Goal: Information Seeking & Learning: Learn about a topic

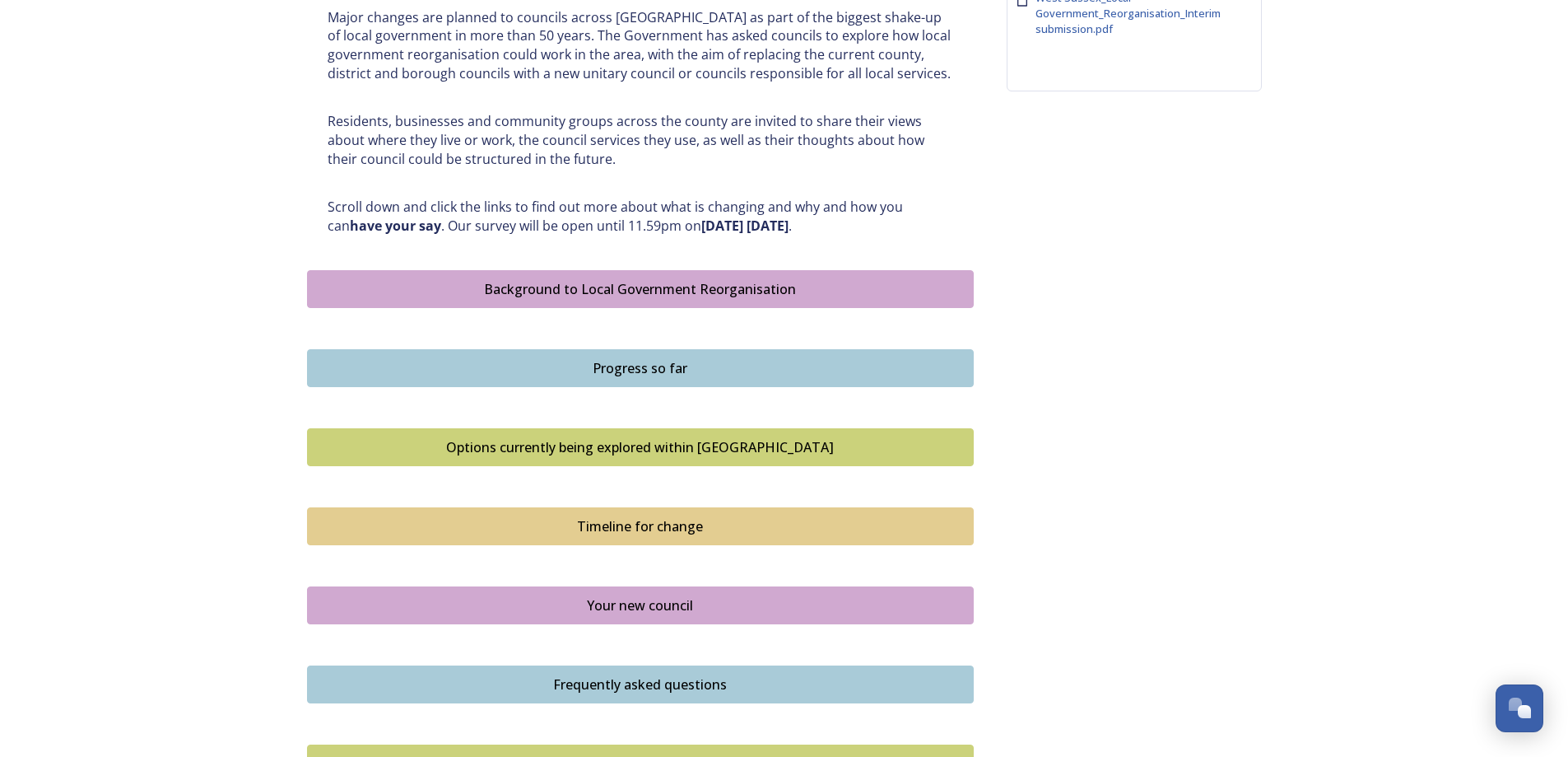
scroll to position [906, 0]
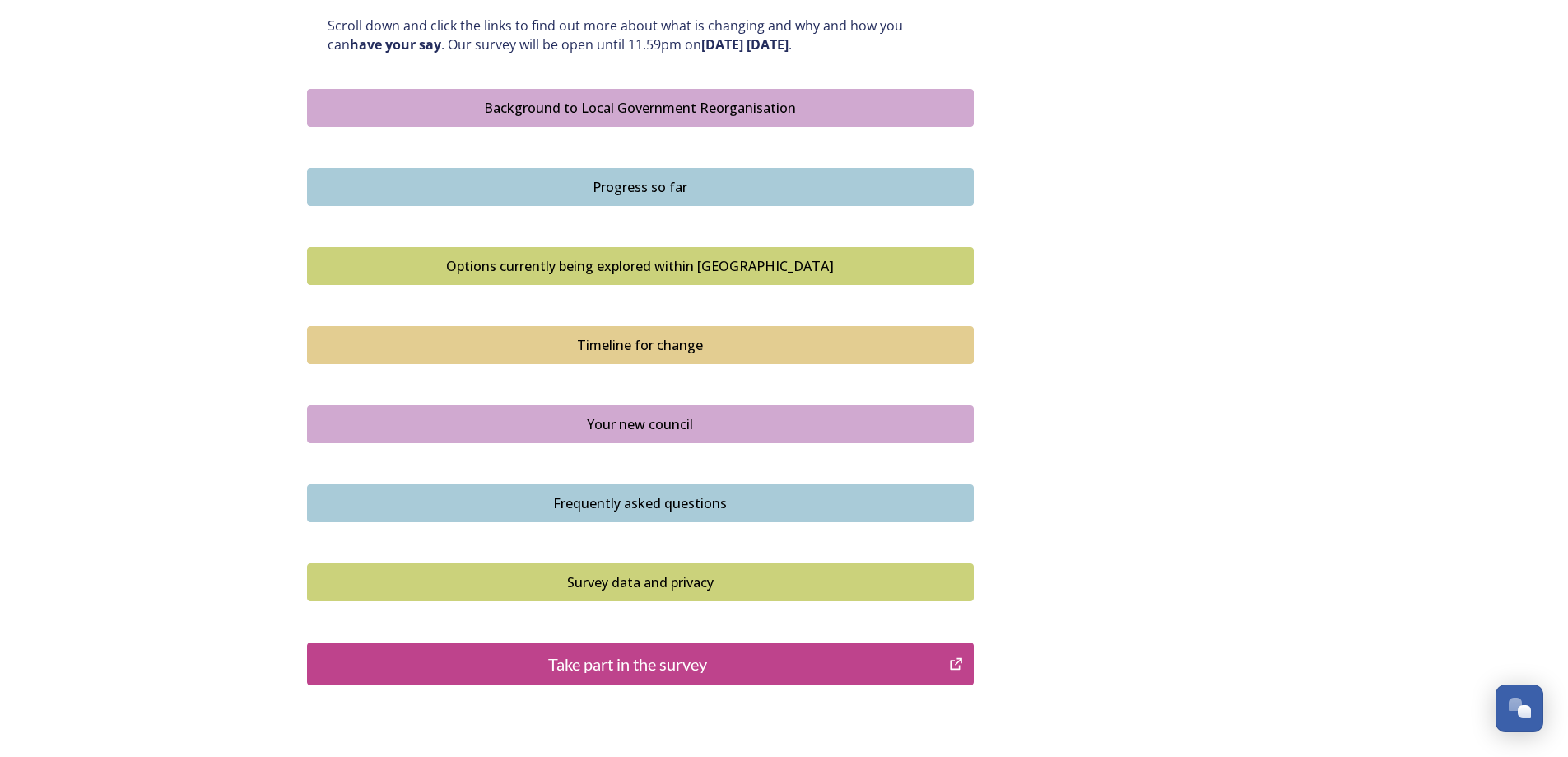
click at [701, 267] on div "Options currently being explored within [GEOGRAPHIC_DATA]" at bounding box center [641, 266] width 649 height 20
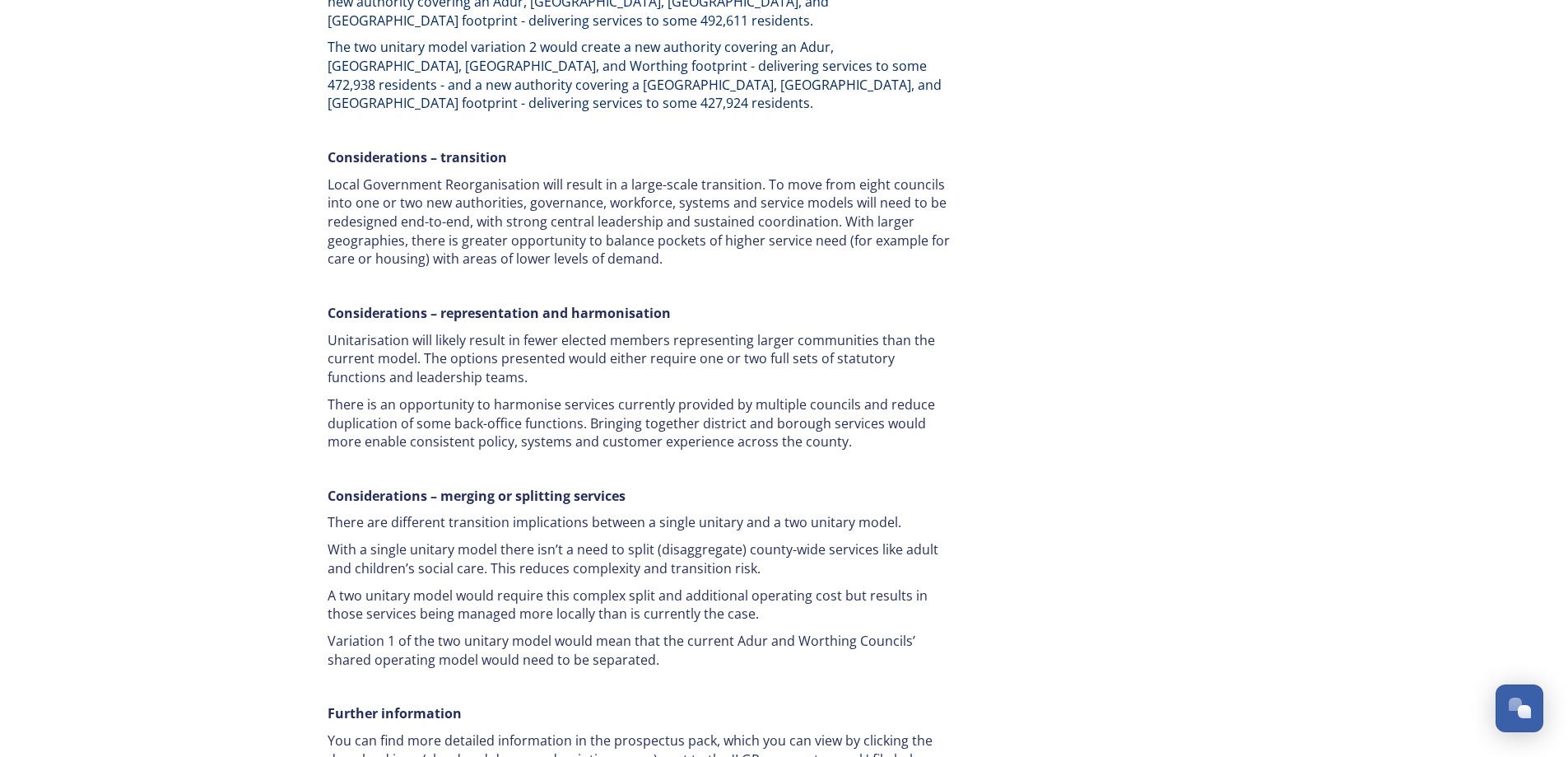
scroll to position [2467, 0]
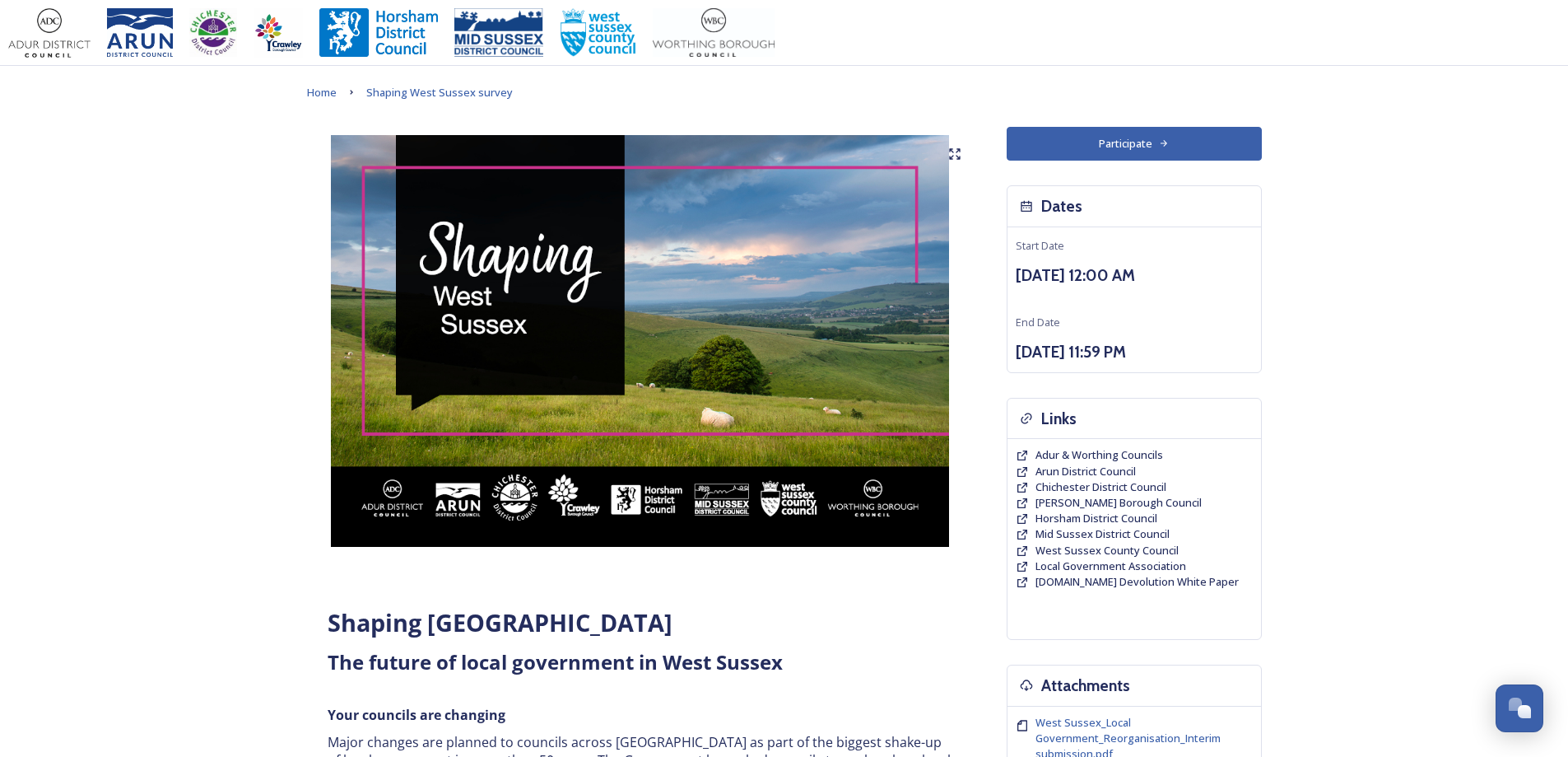
scroll to position [576, 0]
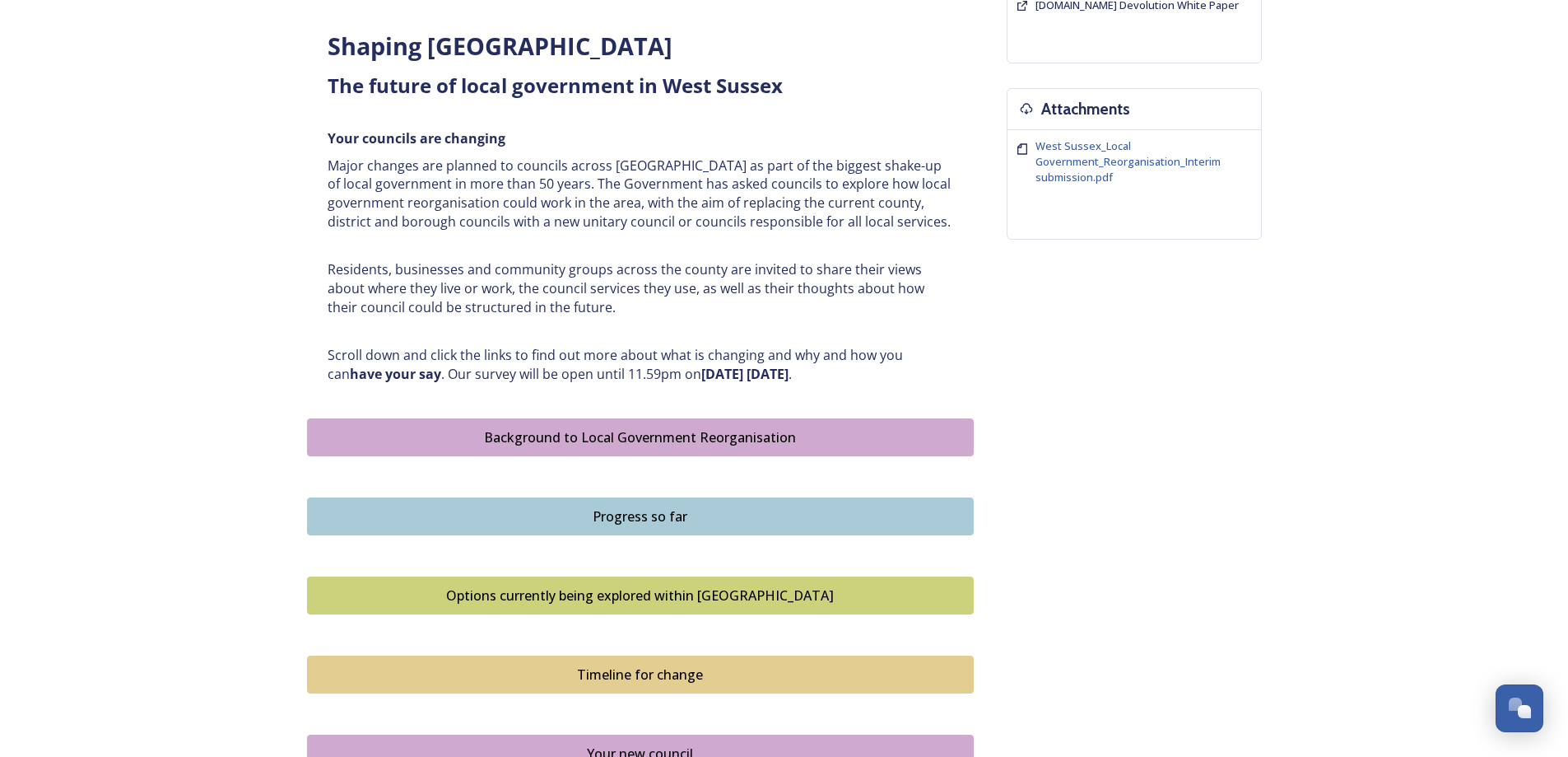
click at [730, 508] on div "Progress so far" at bounding box center [641, 517] width 649 height 20
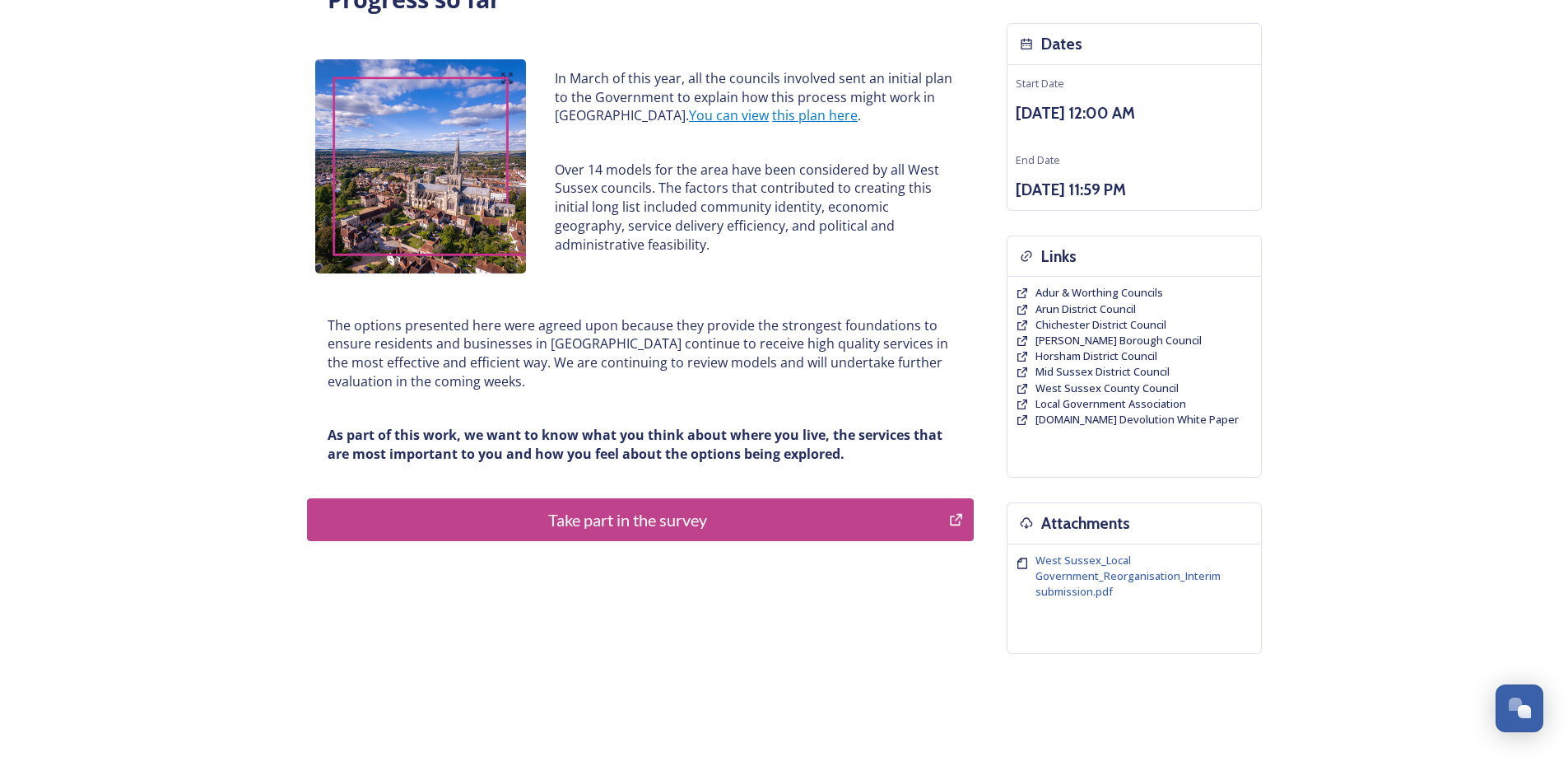
scroll to position [133, 0]
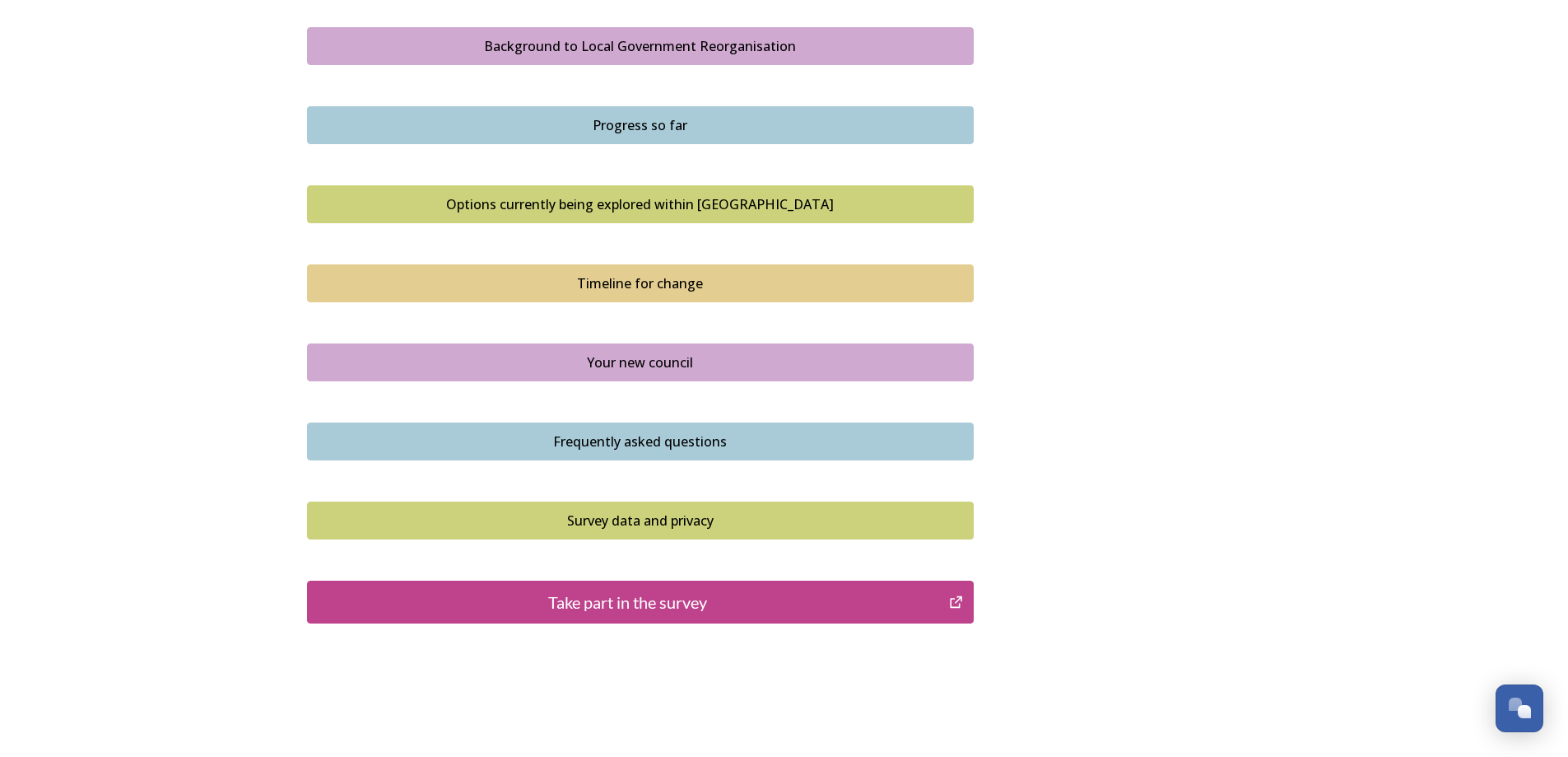
scroll to position [906, 0]
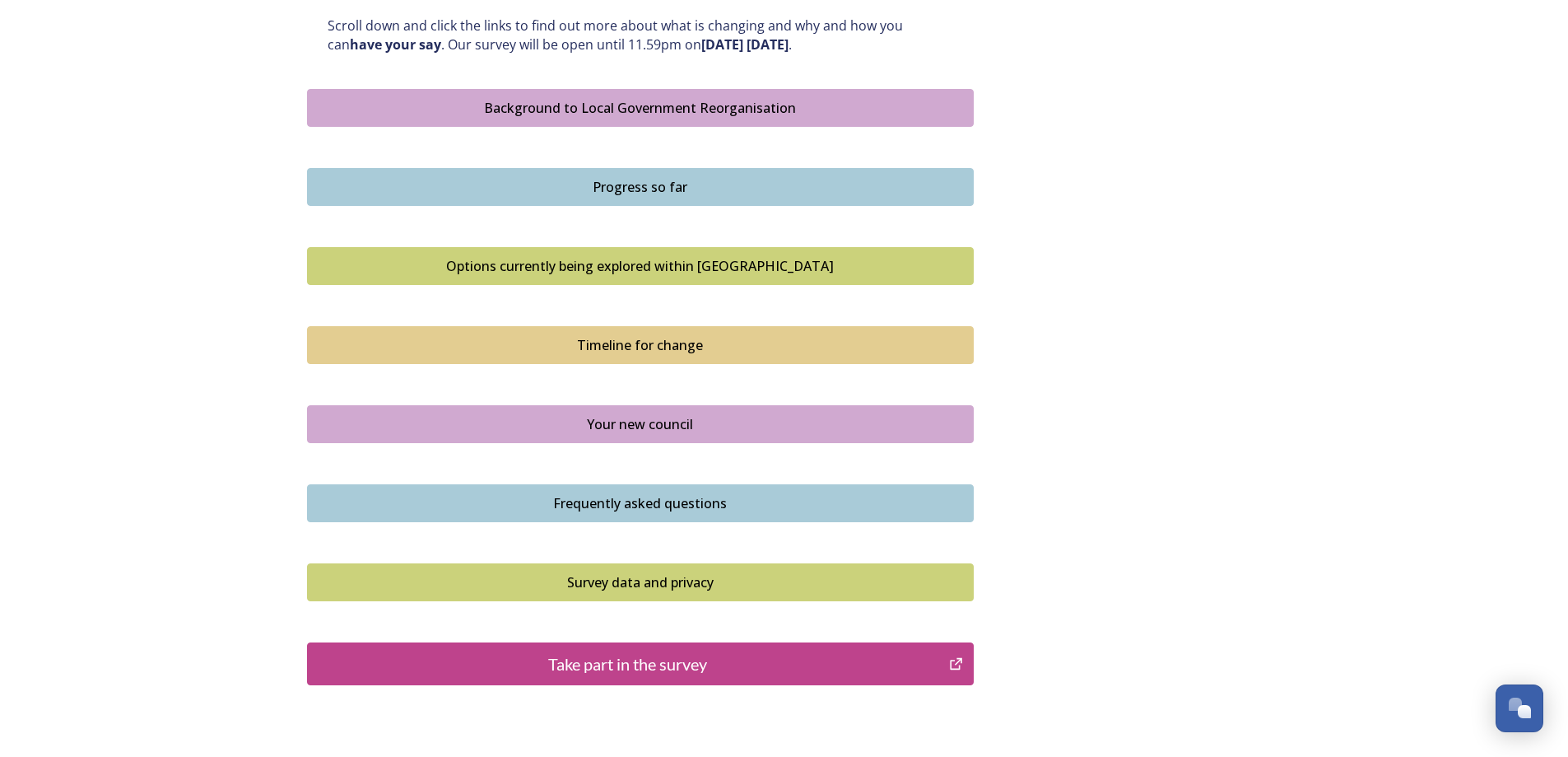
click at [681, 501] on div "Frequently asked questions" at bounding box center [641, 503] width 649 height 20
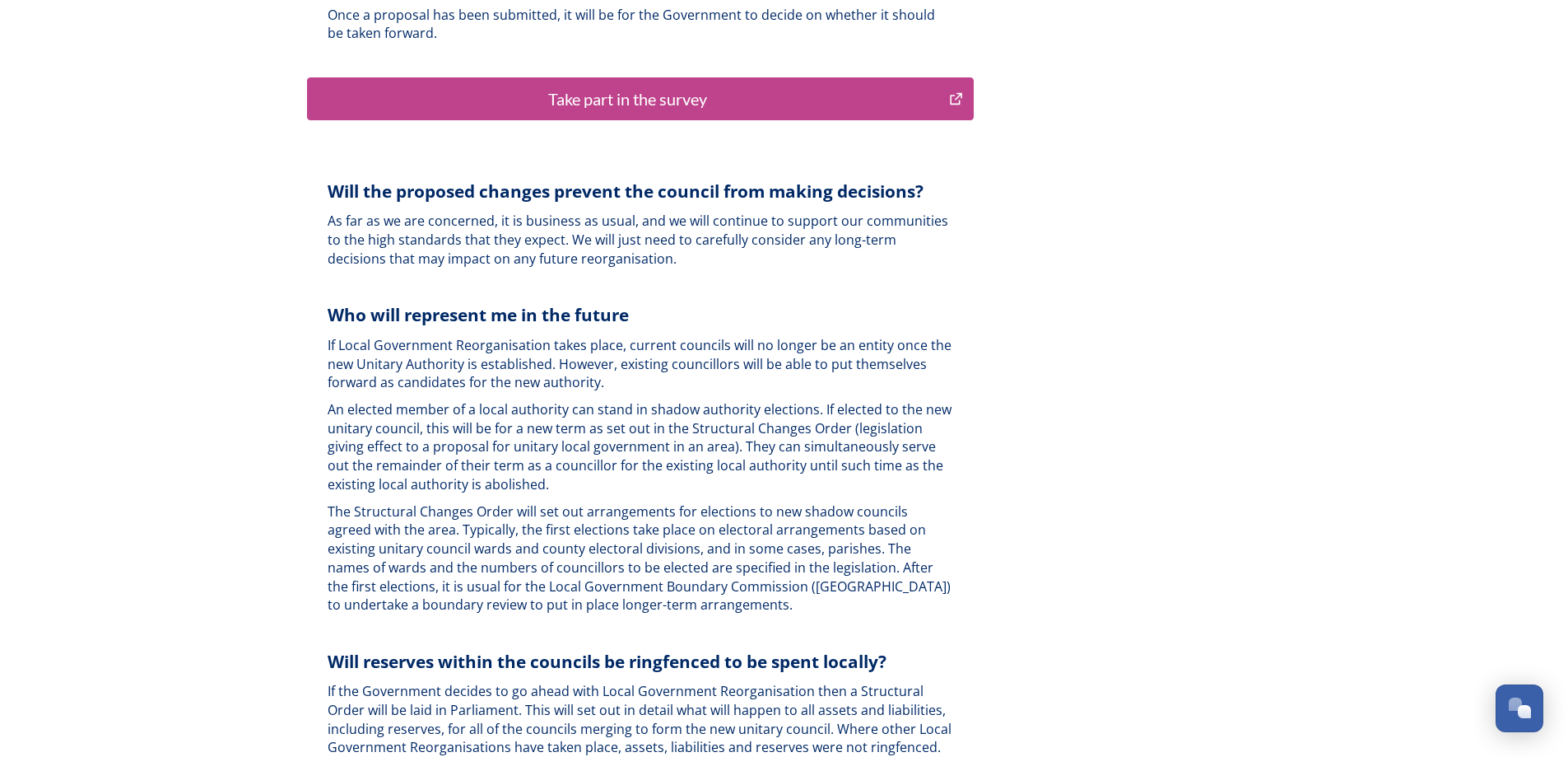
scroll to position [3951, 0]
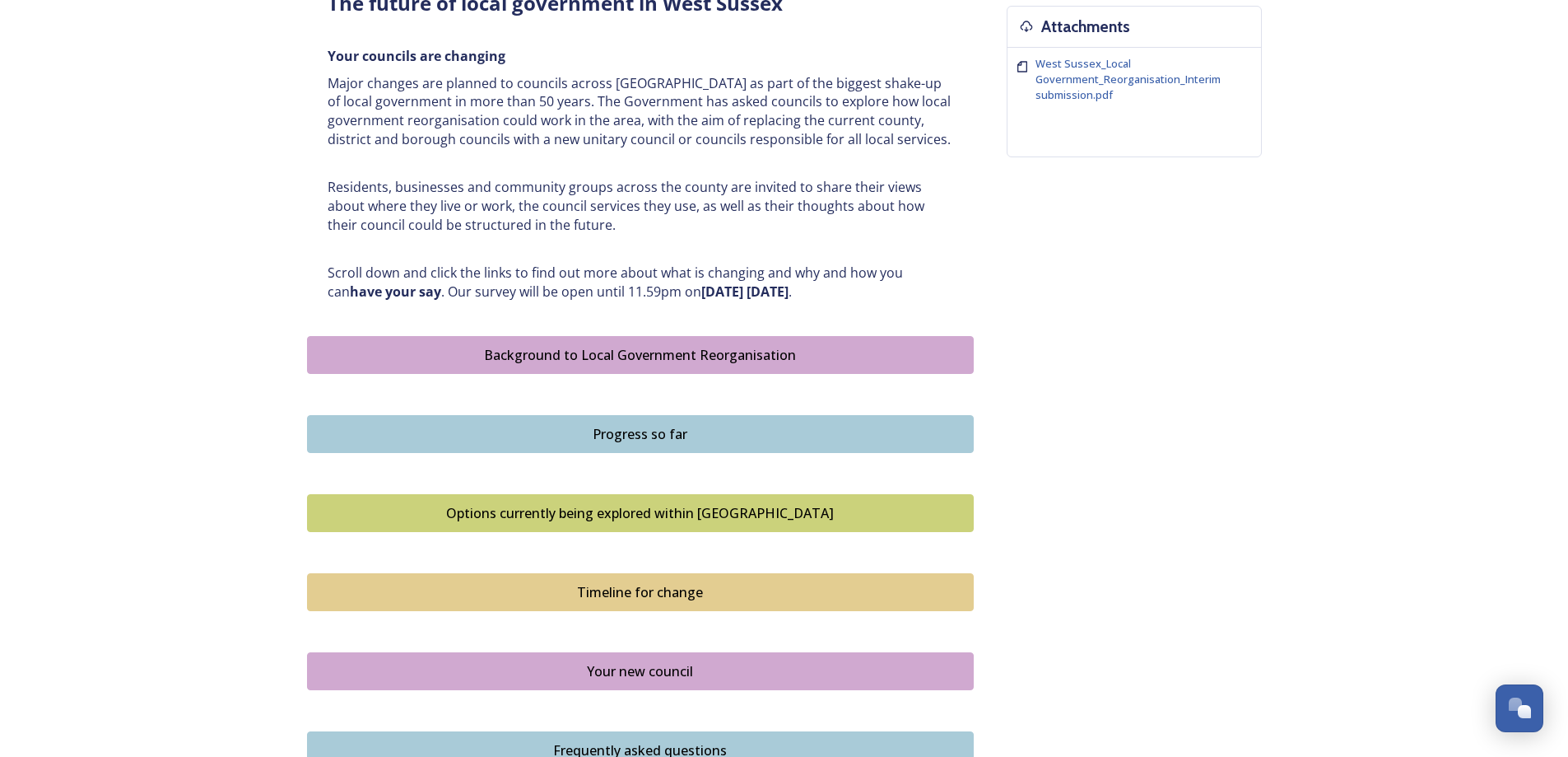
scroll to position [741, 0]
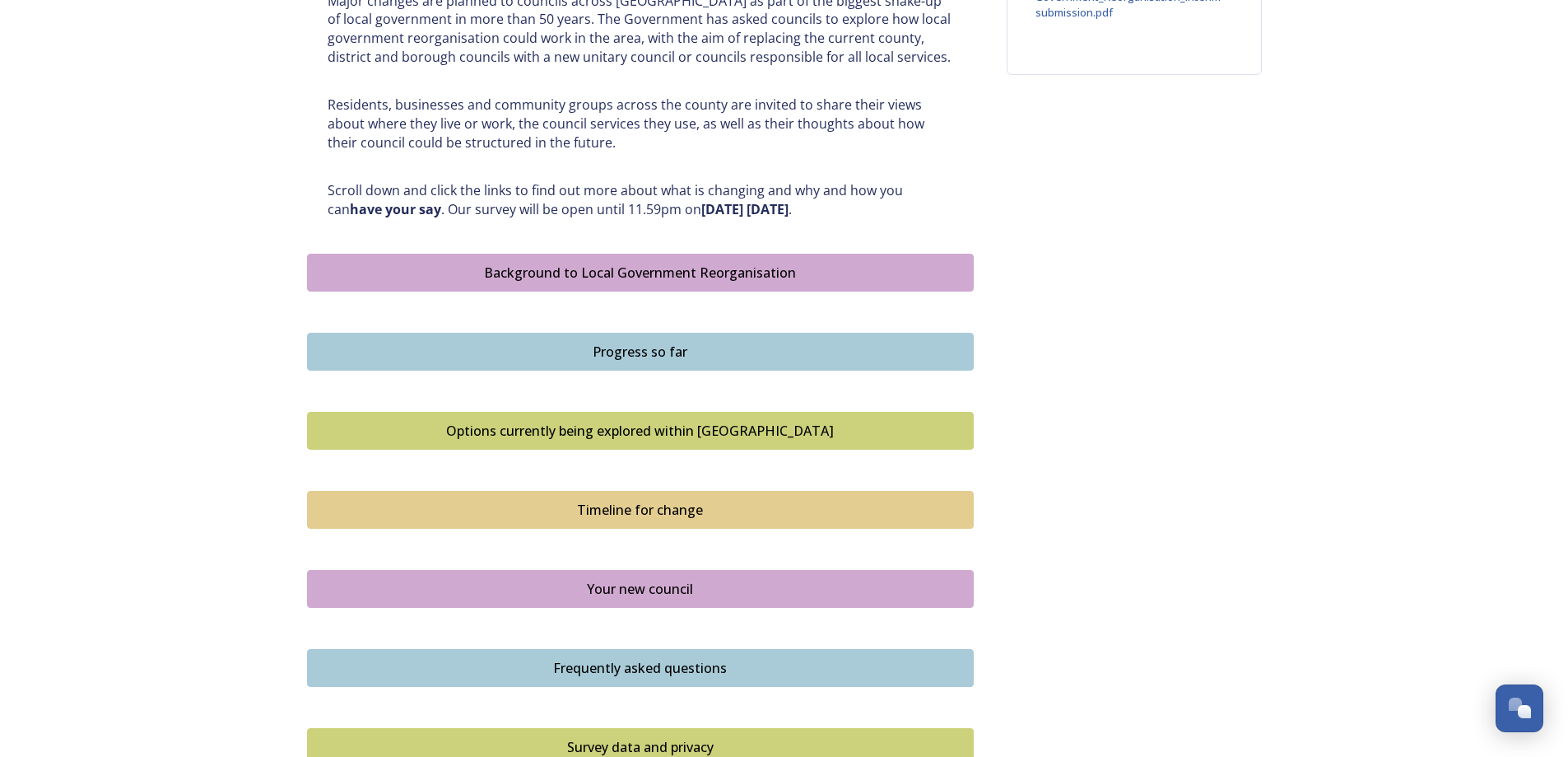
click at [608, 272] on div "Background to Local Government Reorganisation" at bounding box center [641, 272] width 649 height 20
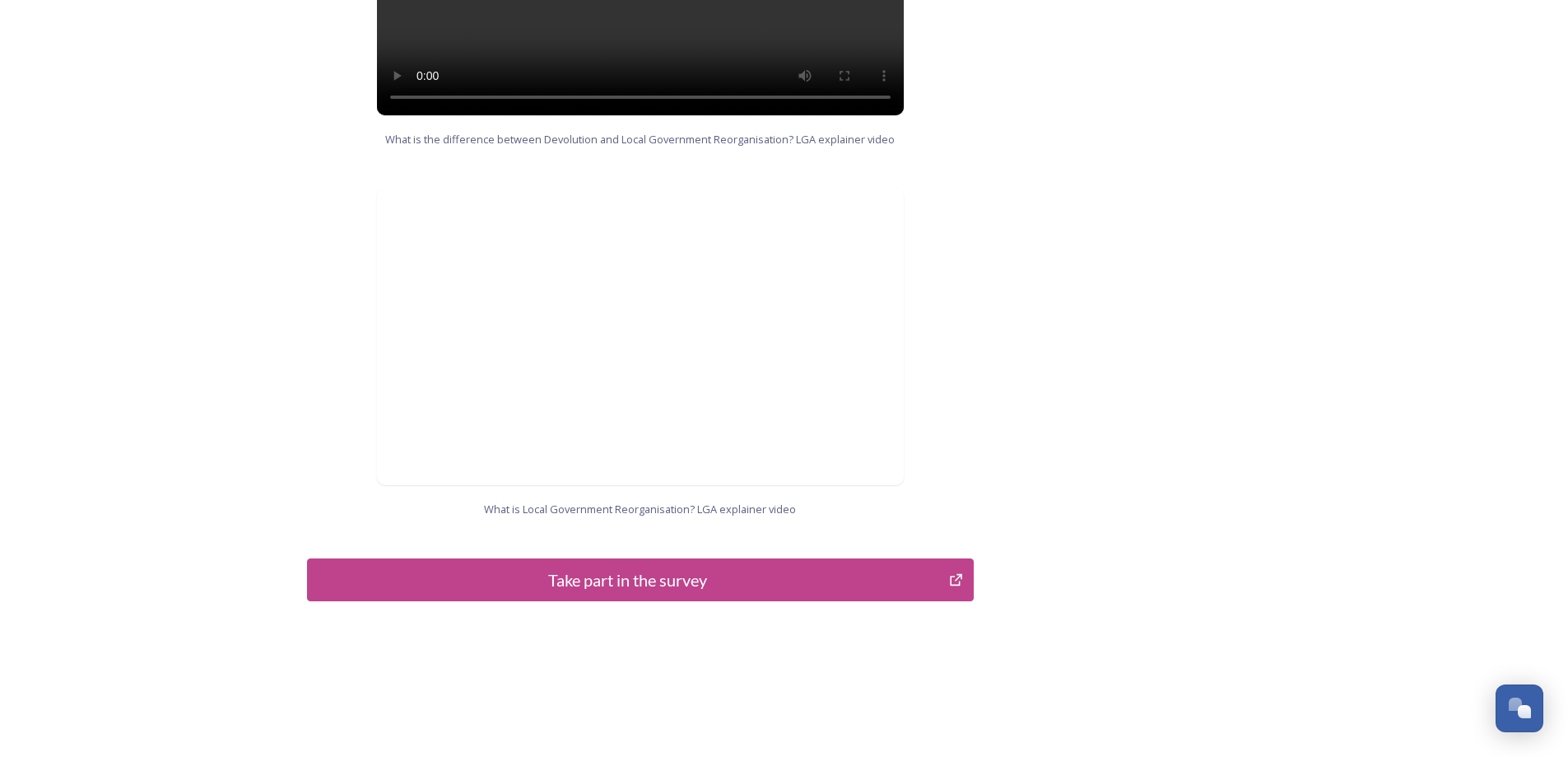
scroll to position [1577, 0]
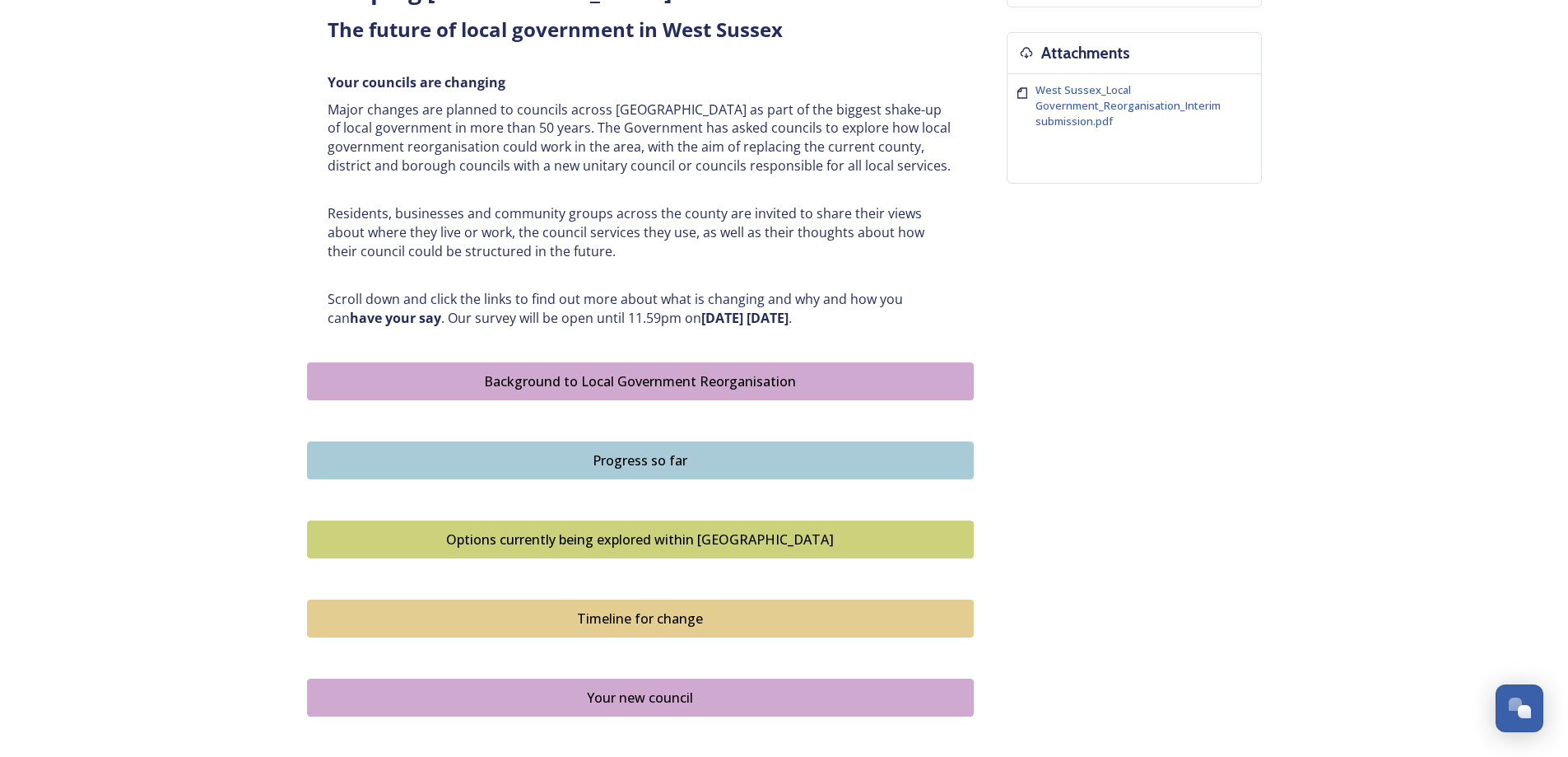
scroll to position [658, 0]
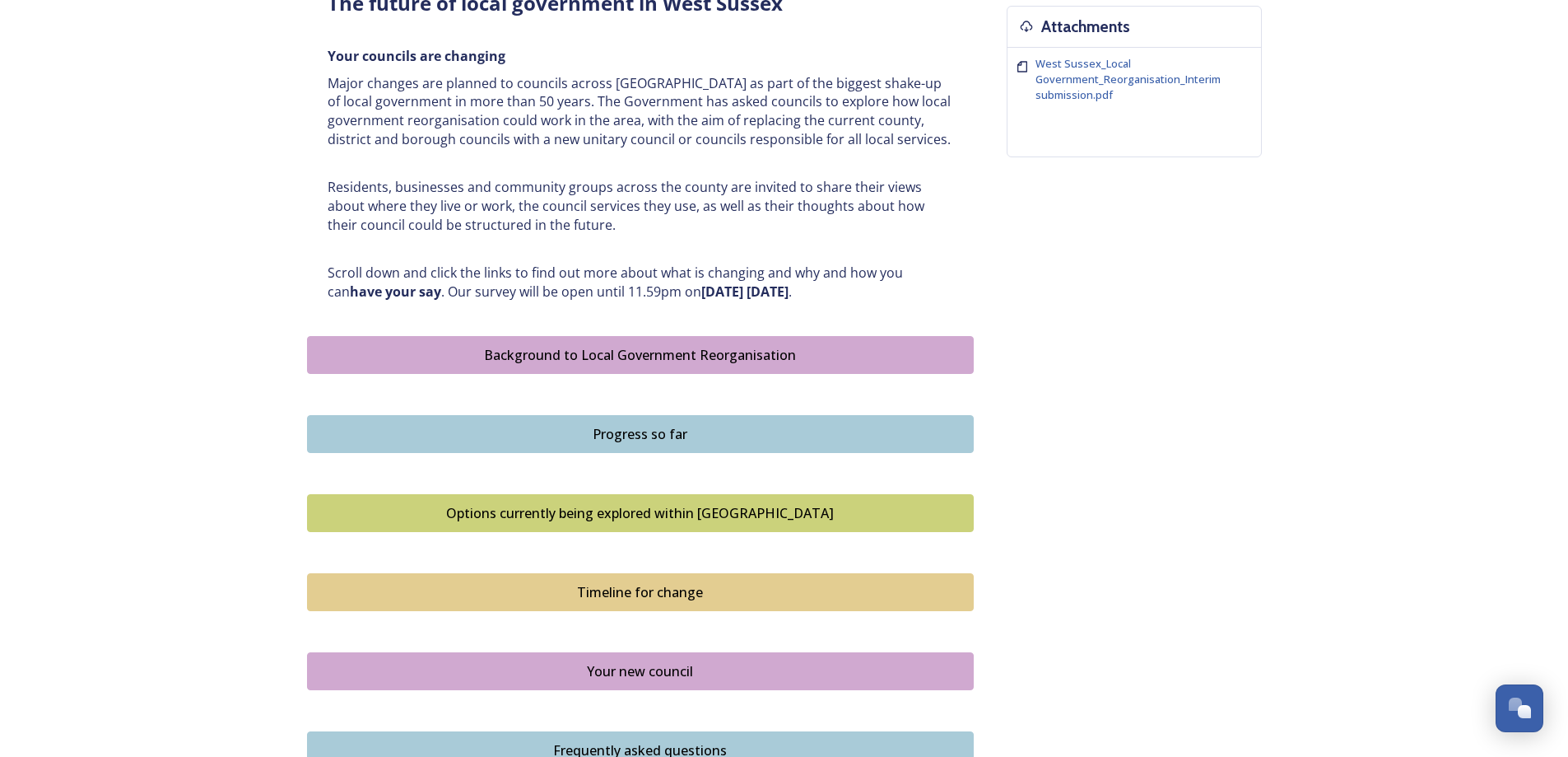
click at [705, 517] on div "Options currently being explored within [GEOGRAPHIC_DATA]" at bounding box center [641, 513] width 649 height 20
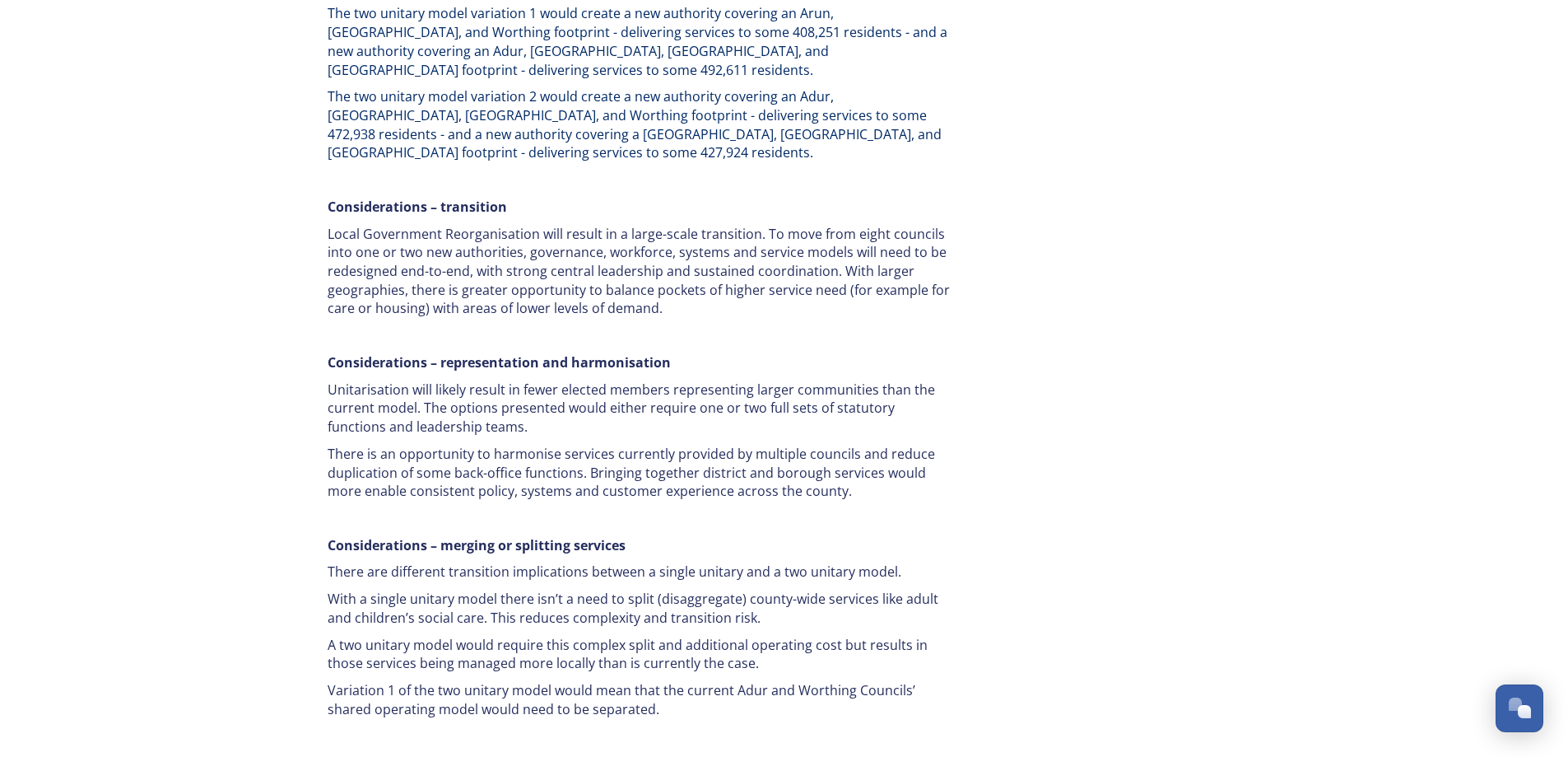
scroll to position [2799, 0]
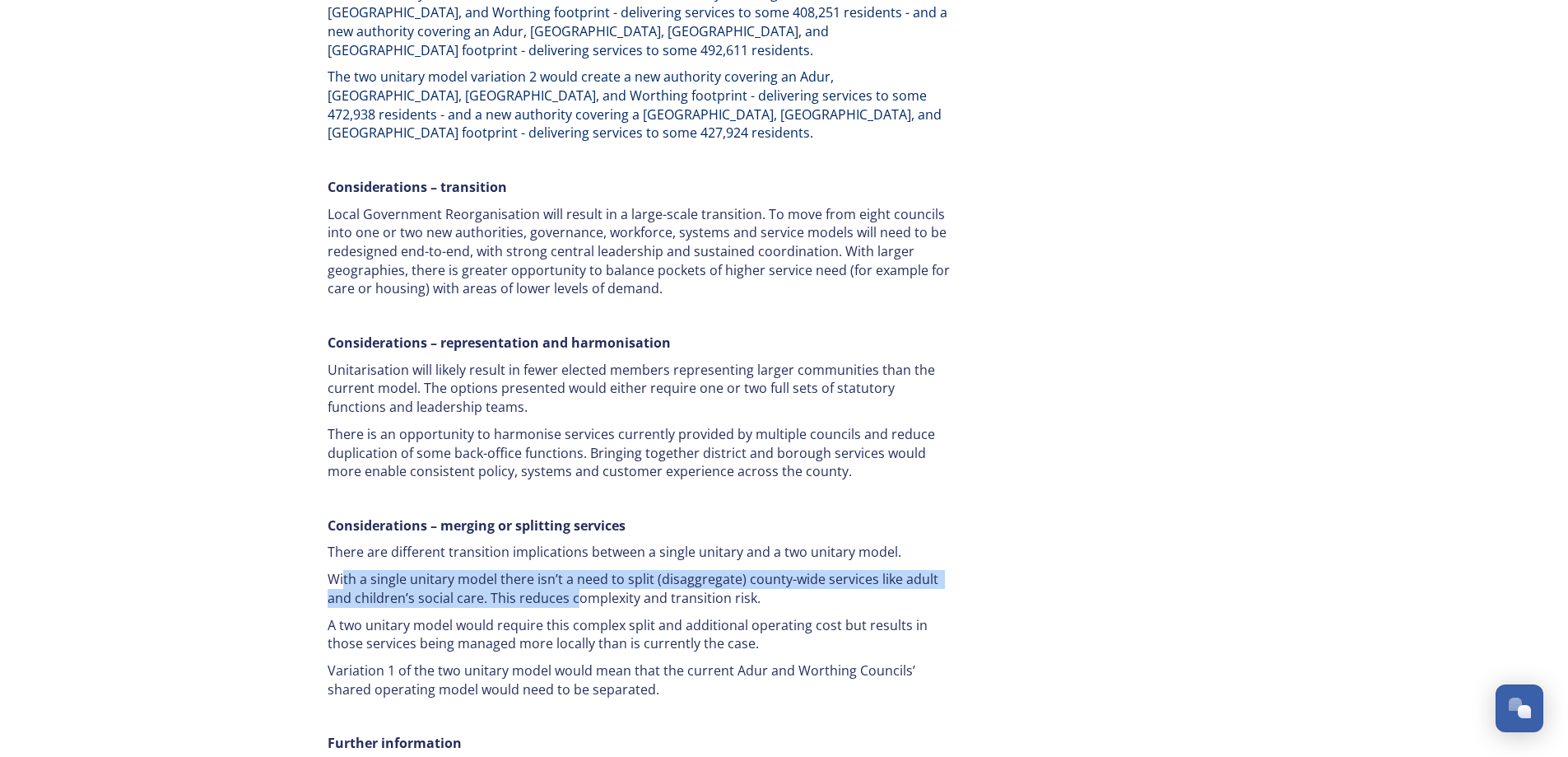
drag, startPoint x: 372, startPoint y: 483, endPoint x: 576, endPoint y: 509, distance: 205.7
click at [576, 570] on p "With a single unitary model there isn’t a need to split (disaggregate) county-w…" at bounding box center [640, 588] width 625 height 37
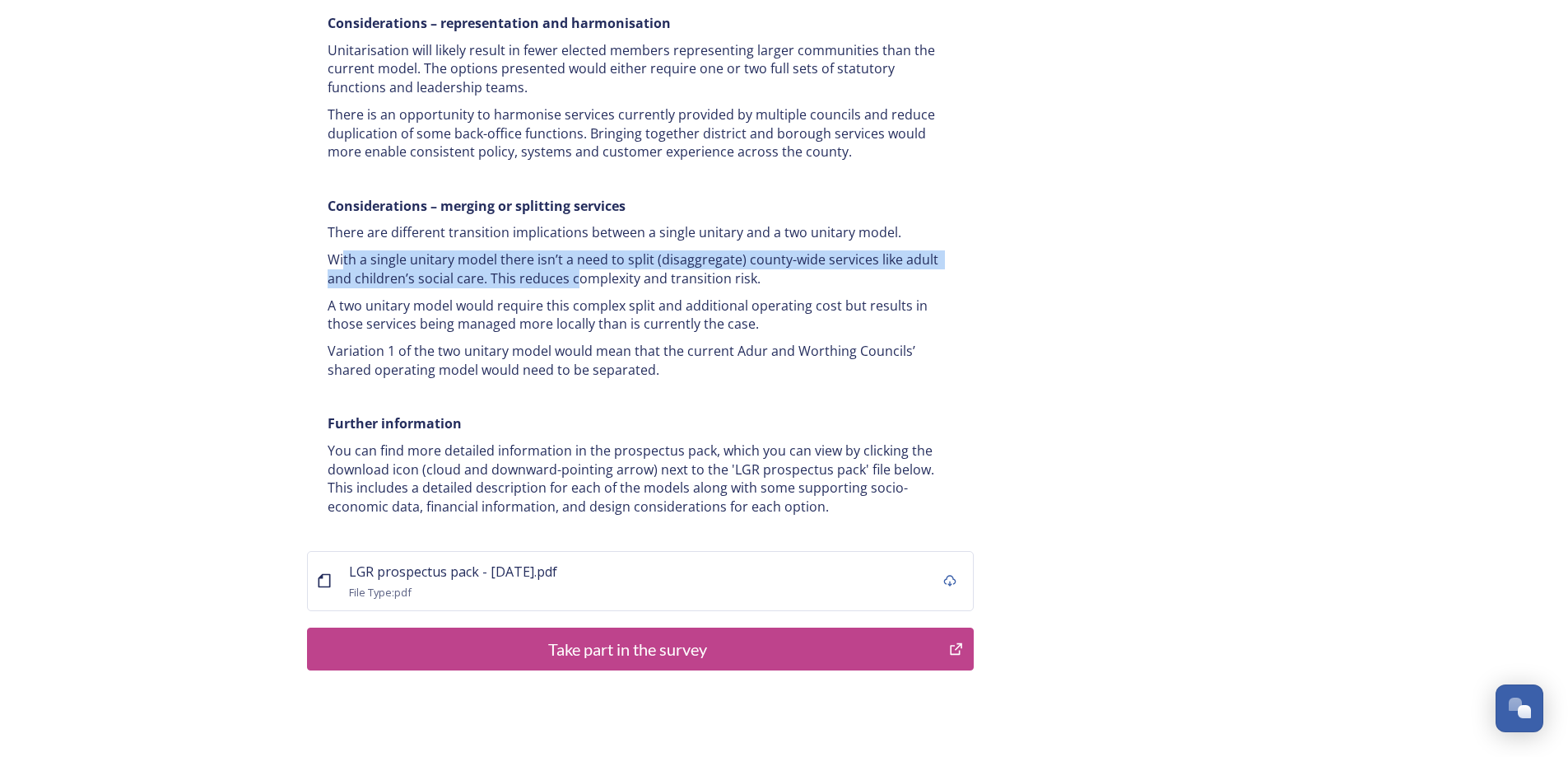
scroll to position [3125, 0]
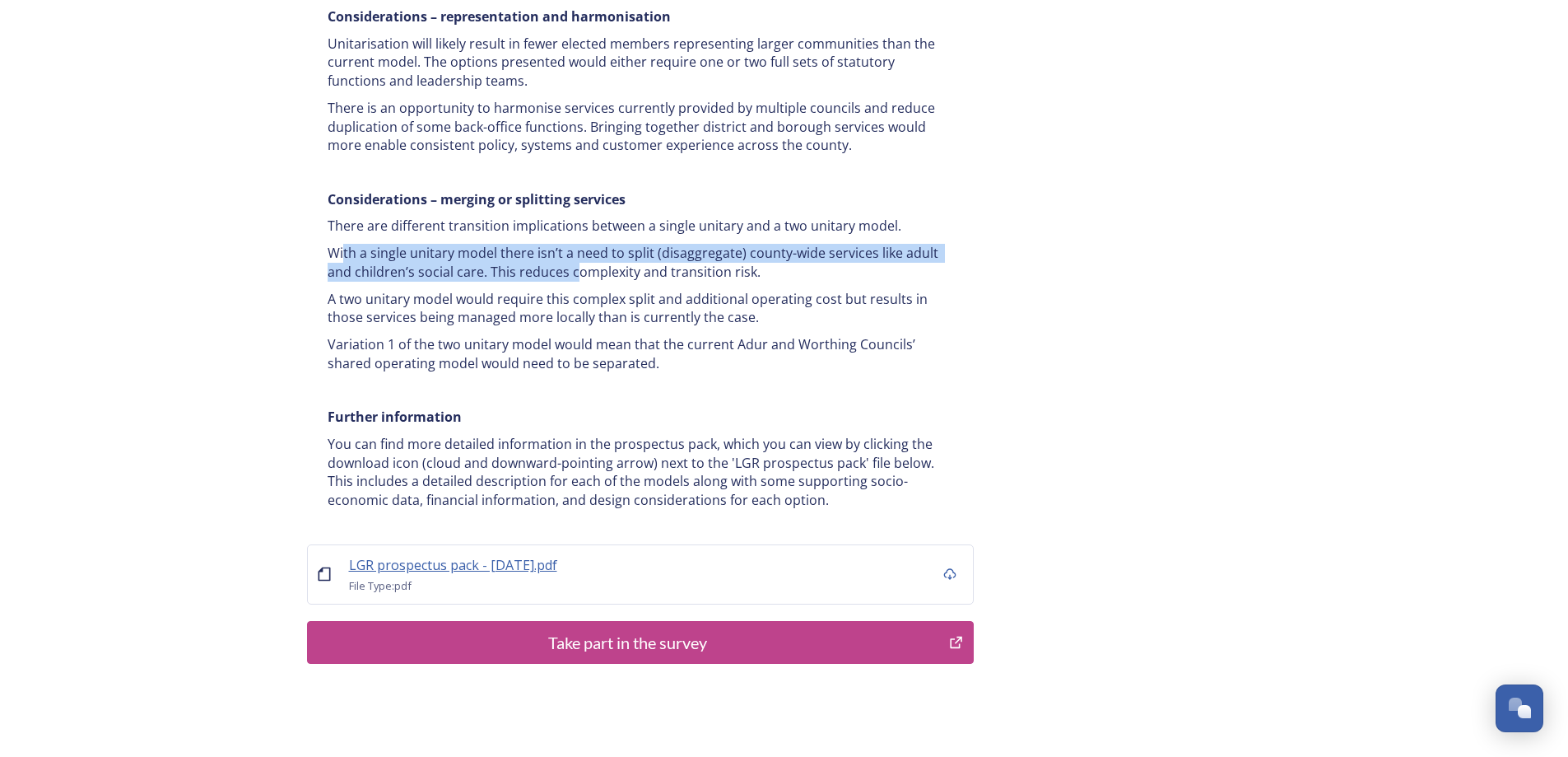
click at [491, 556] on span "LGR prospectus pack - [DATE].pdf" at bounding box center [453, 565] width 208 height 18
click at [484, 556] on span "LGR prospectus pack - [DATE].pdf" at bounding box center [453, 565] width 208 height 18
